Goal: Information Seeking & Learning: Understand process/instructions

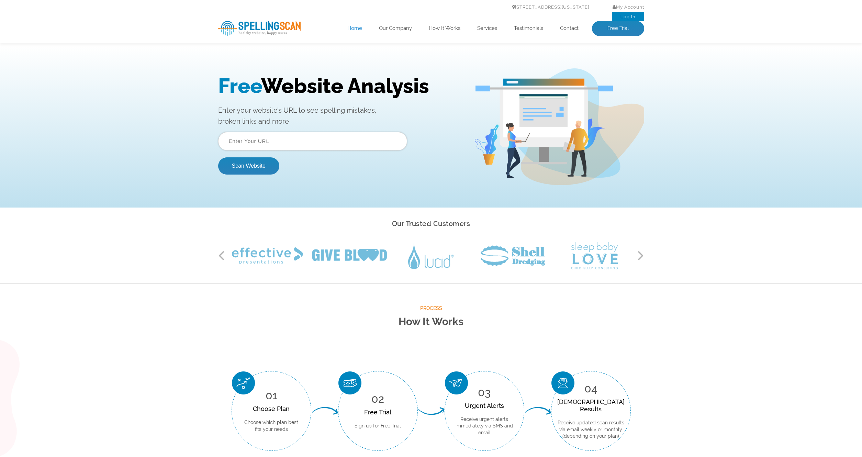
click at [628, 16] on link "Log In" at bounding box center [628, 16] width 15 height 5
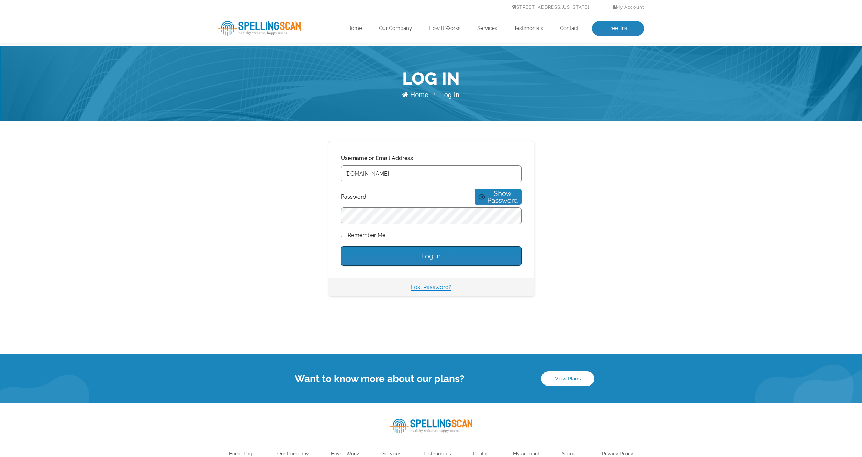
type input "gleich-usa.com"
drag, startPoint x: 646, startPoint y: 234, endPoint x: 542, endPoint y: 250, distance: 105.0
click at [645, 234] on center "Username or Email Address gleich-usa.com Password Show Password Remember Me Log…" at bounding box center [430, 219] width 603 height 156
click at [433, 250] on input "Log In" at bounding box center [431, 255] width 181 height 19
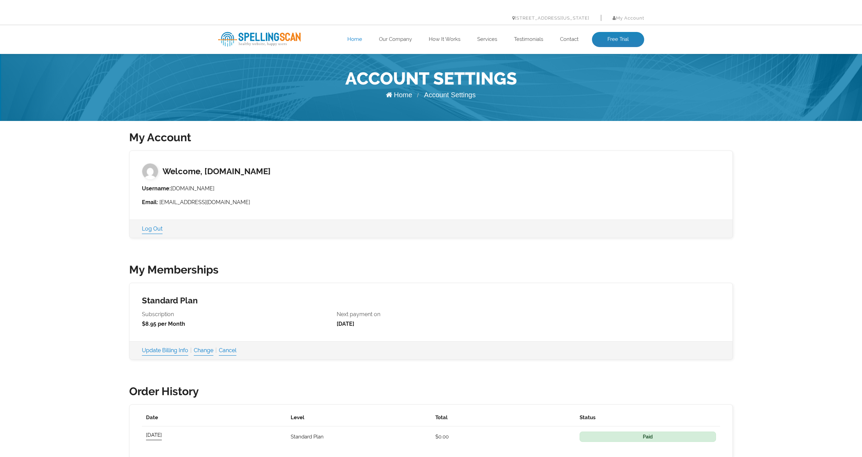
click at [359, 43] on link "Home" at bounding box center [354, 39] width 15 height 7
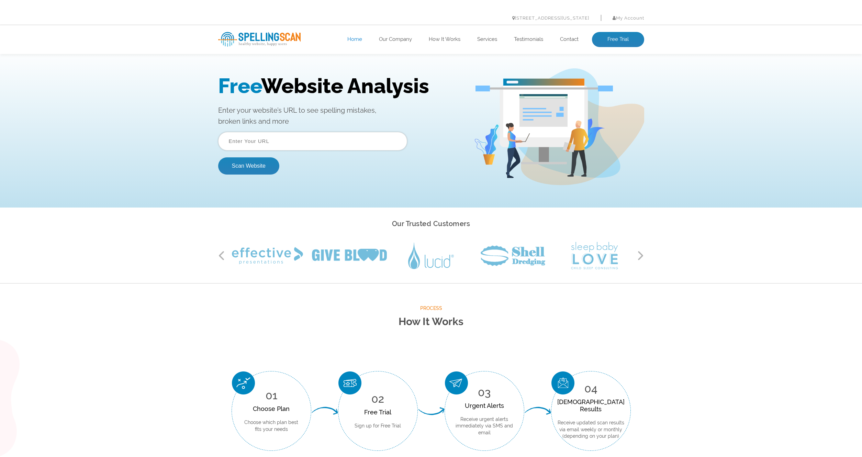
click at [261, 138] on input "text" at bounding box center [312, 141] width 189 height 19
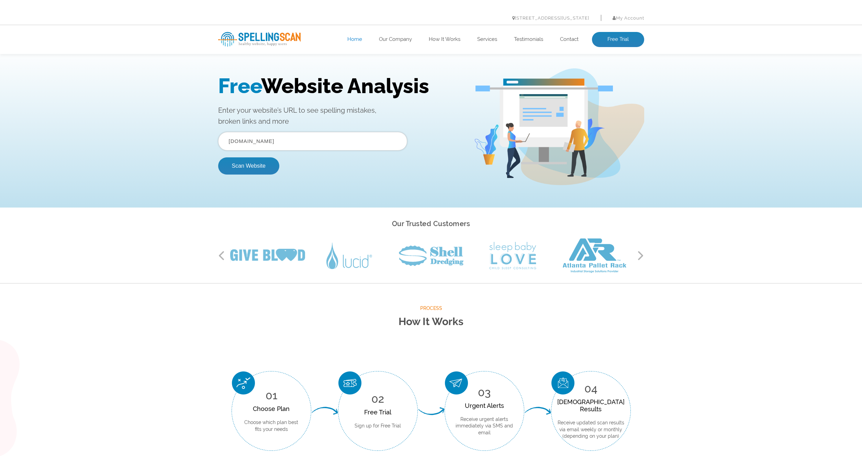
type input "[DOMAIN_NAME]"
click at [218, 157] on button "Scan Website" at bounding box center [248, 165] width 61 height 17
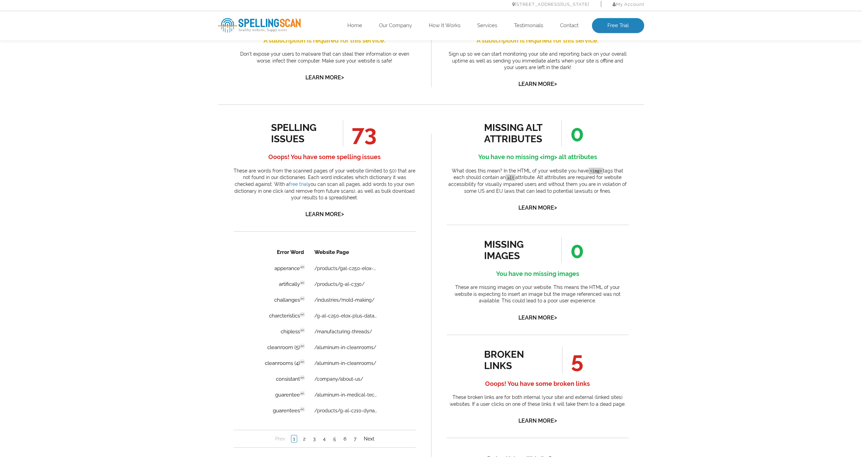
scroll to position [334, 0]
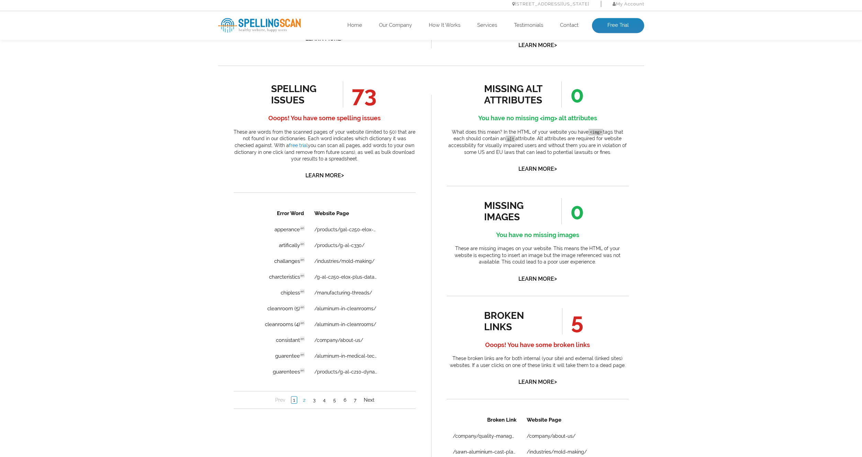
click at [305, 401] on link "2" at bounding box center [304, 400] width 6 height 7
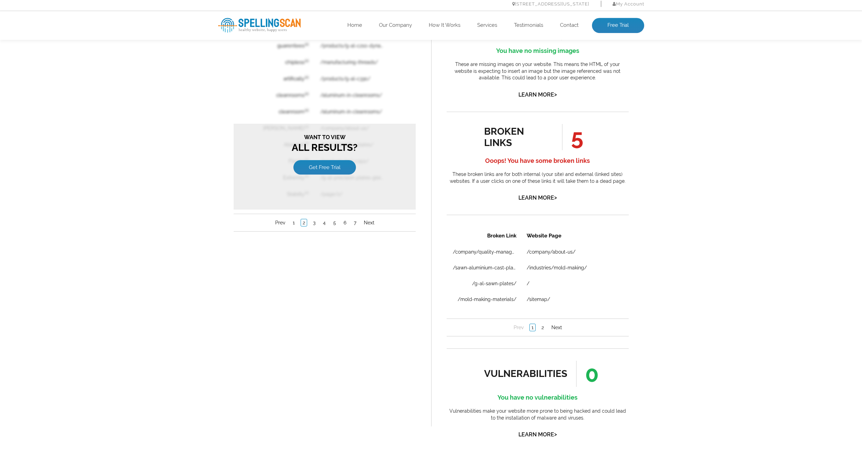
scroll to position [479, 0]
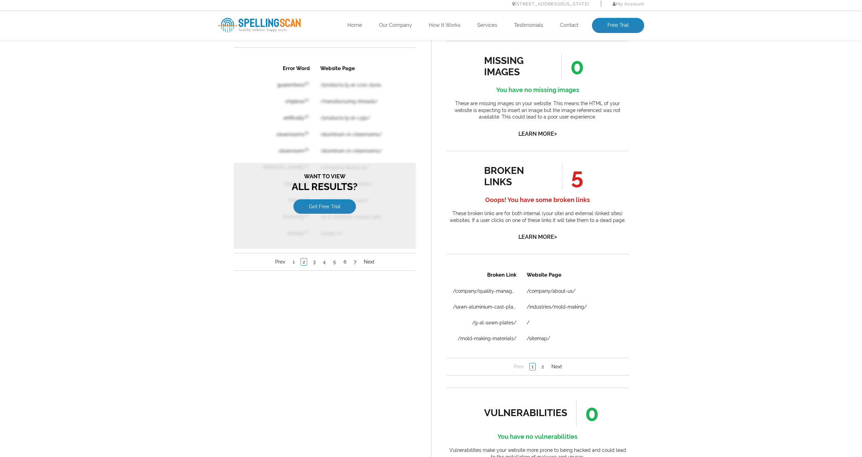
click at [321, 261] on li "4" at bounding box center [324, 261] width 10 height 7
click at [325, 261] on link "4" at bounding box center [324, 261] width 6 height 7
click at [336, 261] on link "5" at bounding box center [334, 261] width 6 height 7
click at [368, 261] on link "Next" at bounding box center [369, 261] width 14 height 7
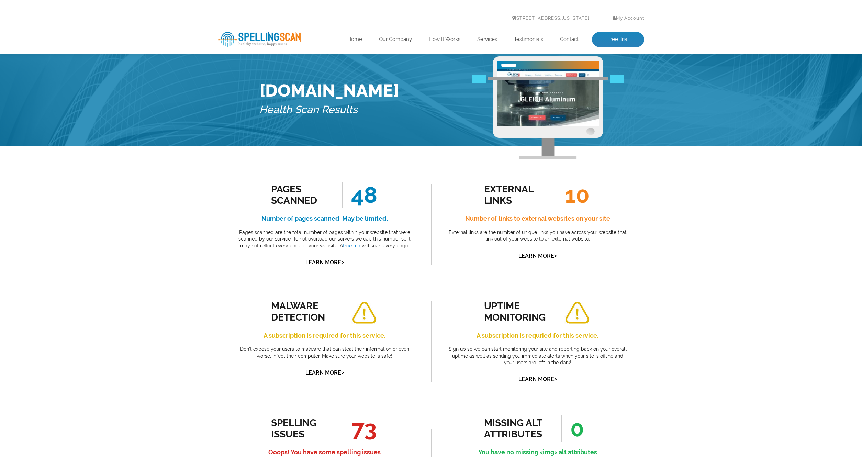
click at [603, 85] on div "Gleich-usa.com Health Scan Results" at bounding box center [431, 100] width 354 height 89
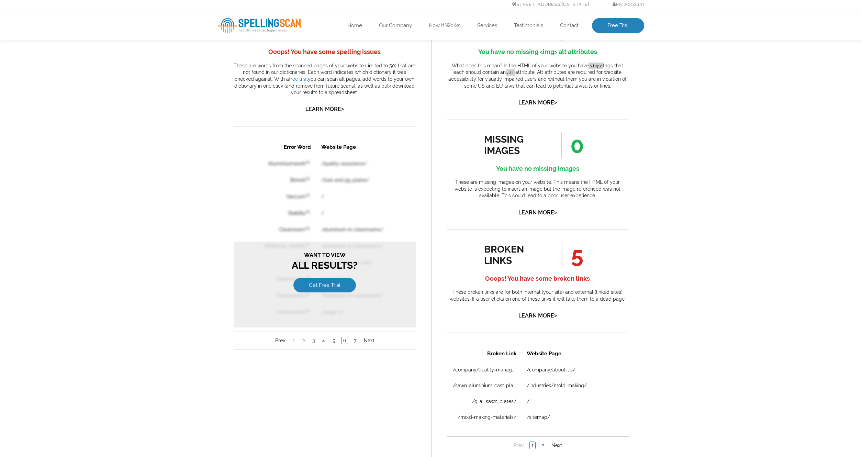
scroll to position [457, 0]
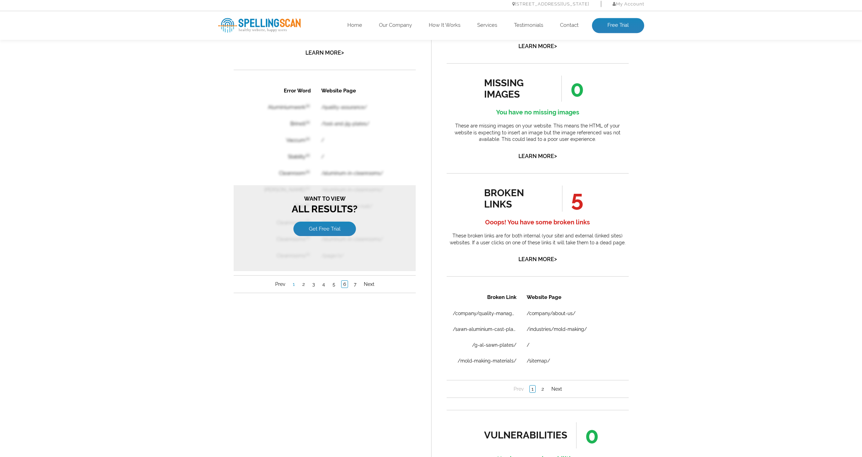
click at [295, 286] on link "1" at bounding box center [293, 284] width 5 height 7
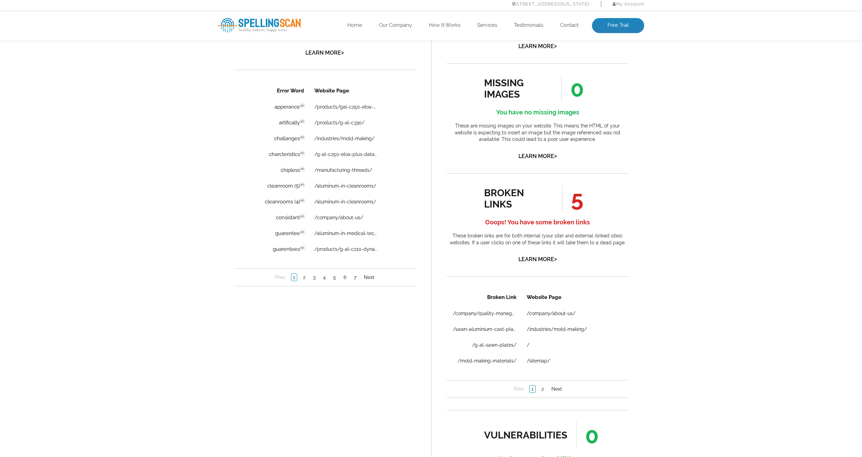
scroll to position [0, 0]
click at [304, 282] on nav "Prev 1 2 3 4 5 6 7 Next" at bounding box center [324, 277] width 182 height 18
click at [306, 279] on link "2" at bounding box center [304, 277] width 6 height 7
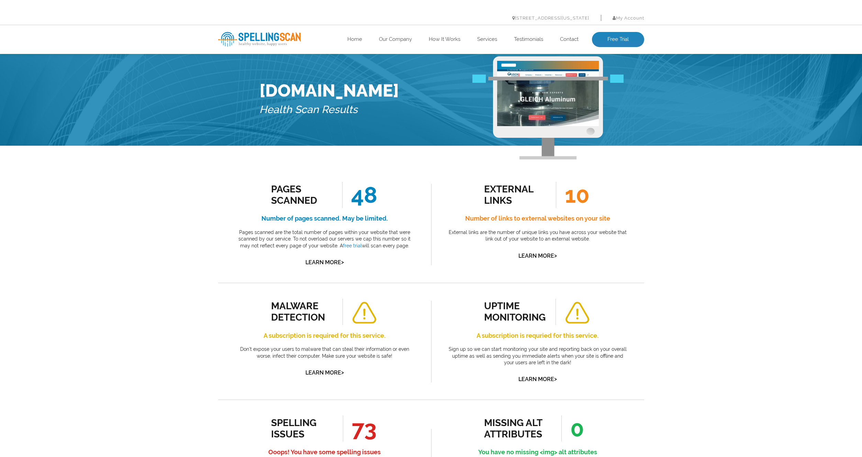
click at [570, 35] on ul "Home Our Company How It Works Services Testimonials Contact Free Trial" at bounding box center [473, 39] width 341 height 15
click at [567, 40] on link "Contact" at bounding box center [569, 39] width 19 height 7
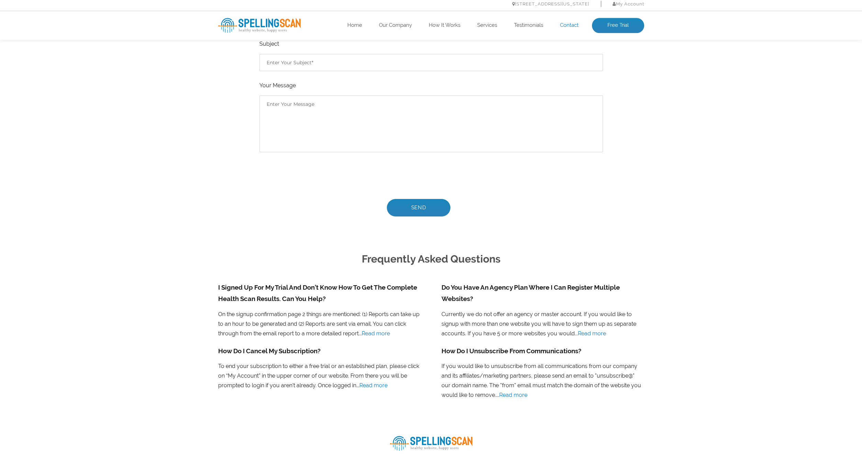
scroll to position [297, 0]
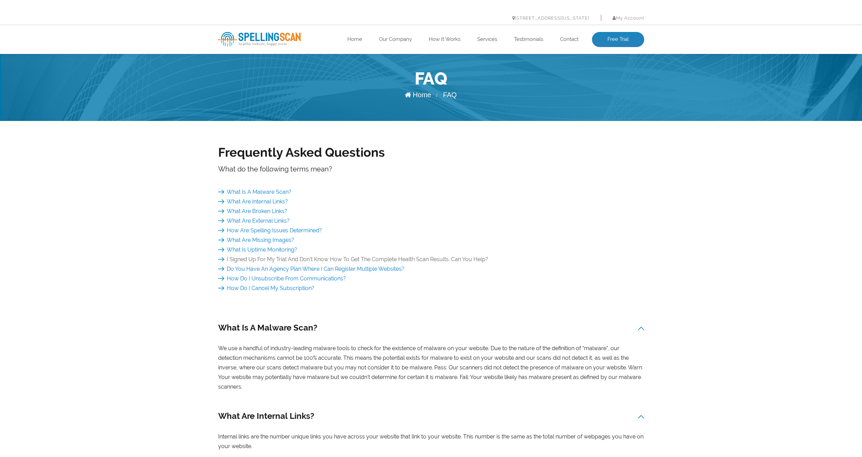
click at [284, 261] on link "I Signed Up For My Trial And Don’t Know How To Get The Complete Health Scan Res…" at bounding box center [353, 259] width 270 height 7
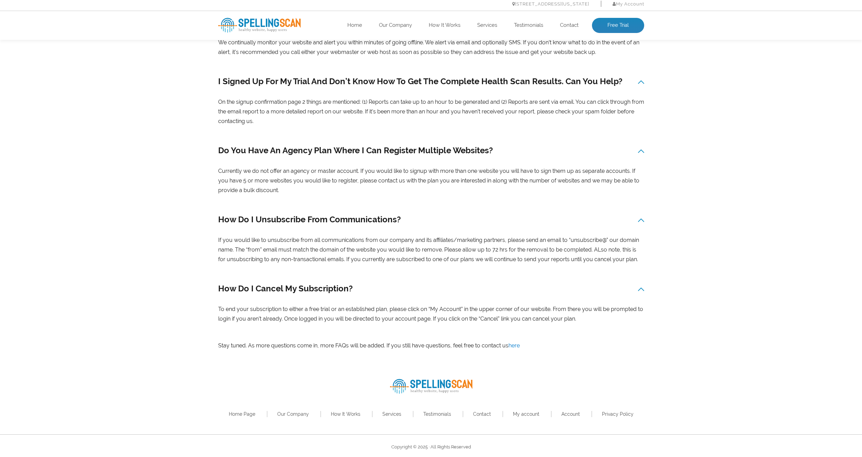
scroll to position [693, 0]
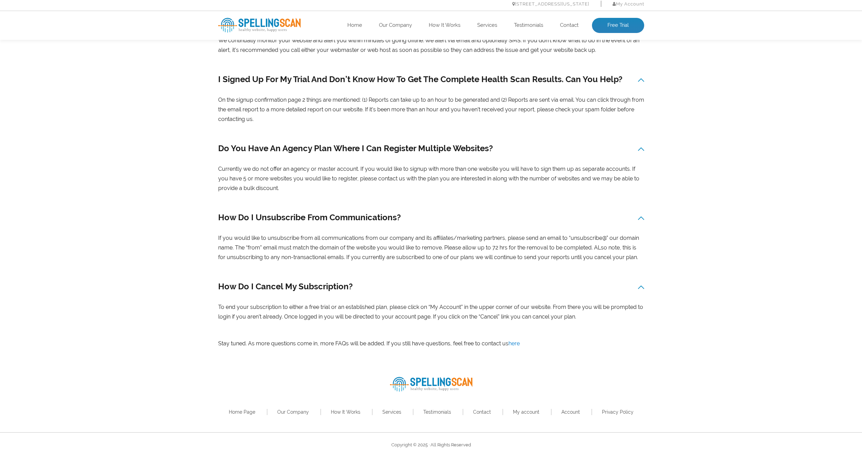
drag, startPoint x: 274, startPoint y: 118, endPoint x: 204, endPoint y: 98, distance: 72.8
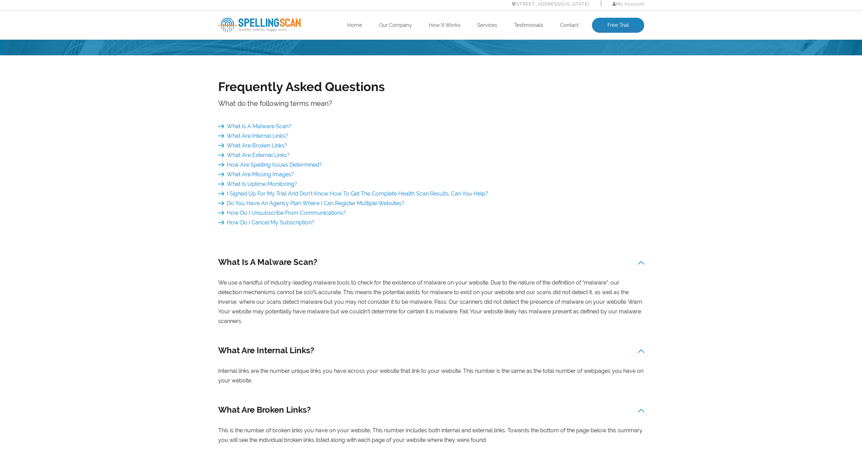
scroll to position [0, 0]
